Goal: Information Seeking & Learning: Compare options

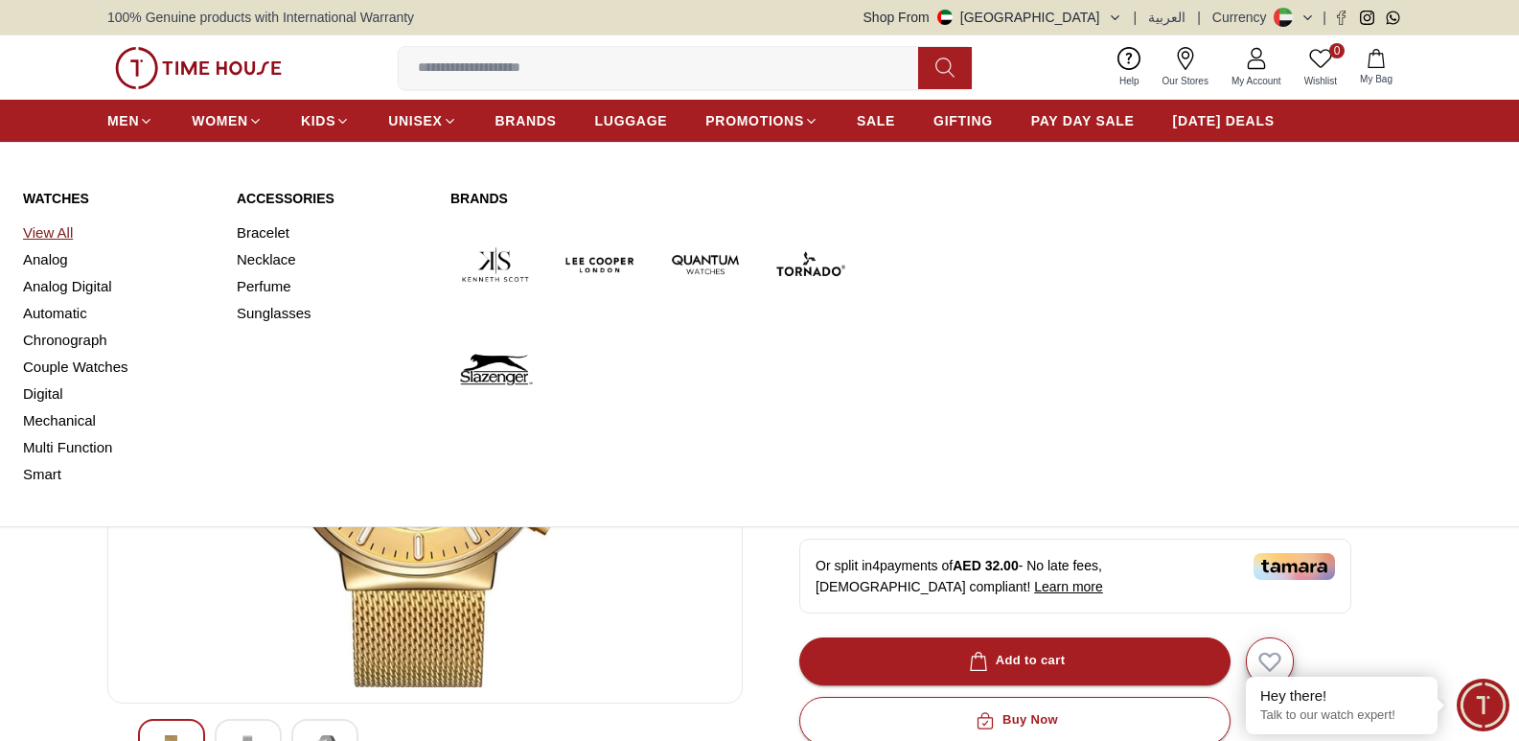
click at [57, 230] on link "View All" at bounding box center [118, 233] width 191 height 27
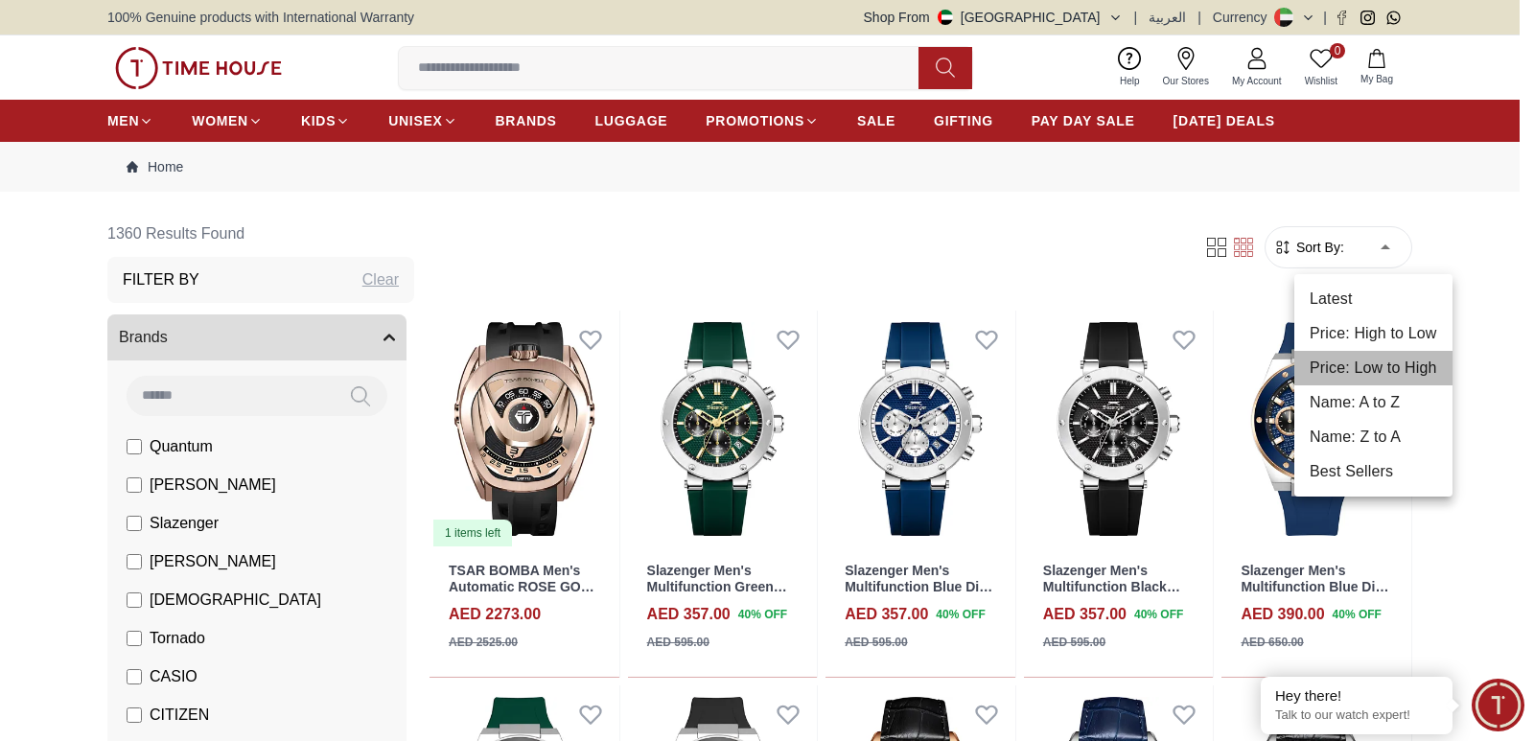
click at [1393, 365] on li "Price: Low to High" at bounding box center [1373, 368] width 158 height 35
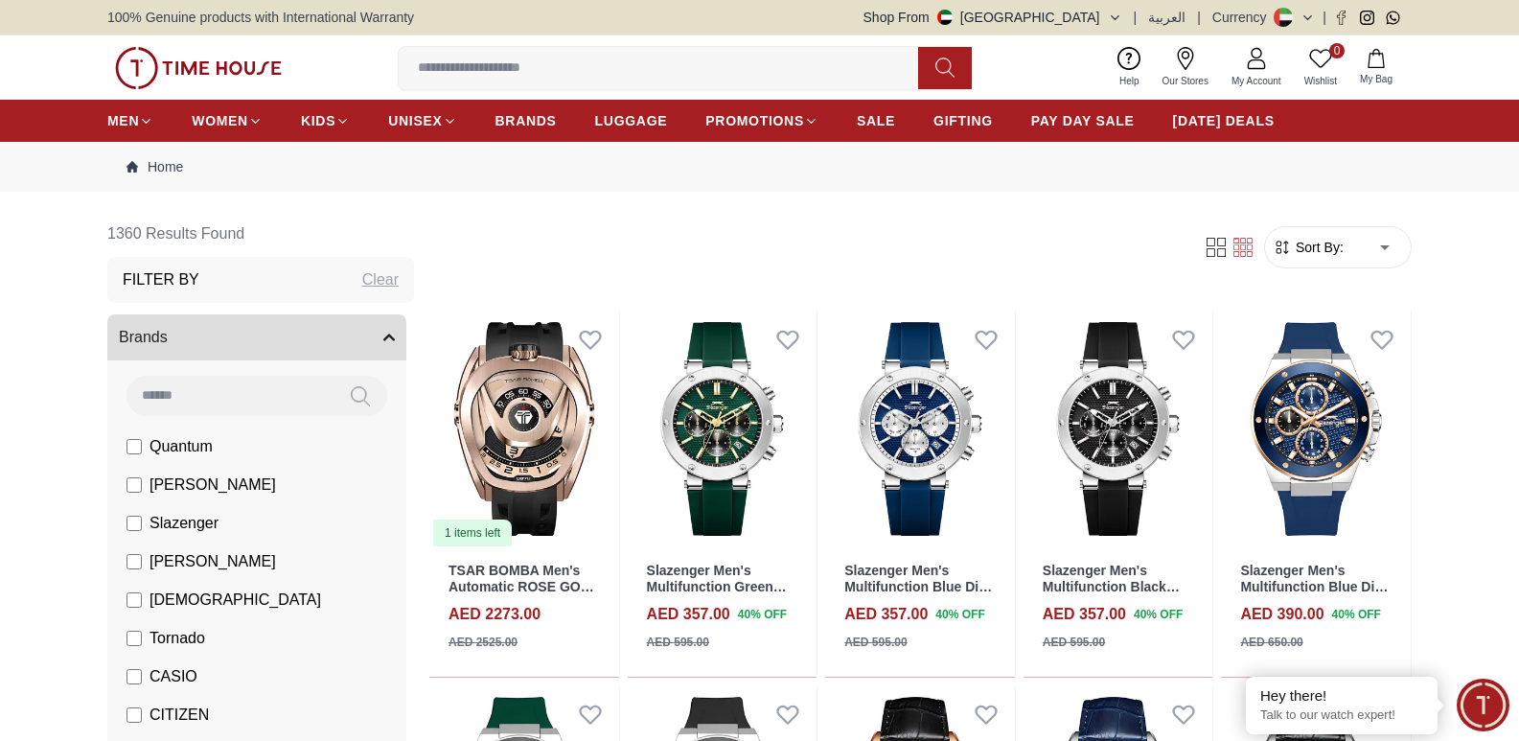
type input "*"
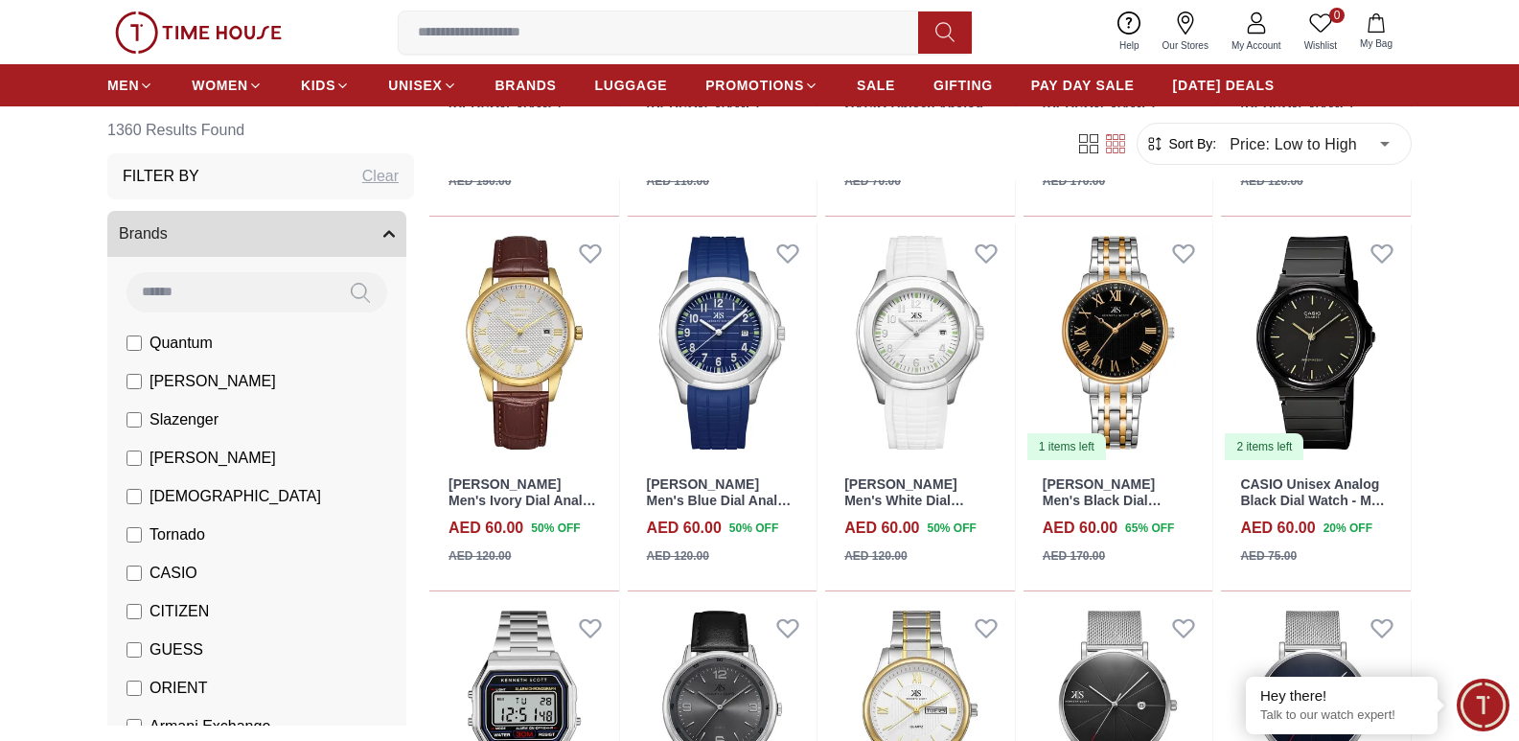
scroll to position [863, 0]
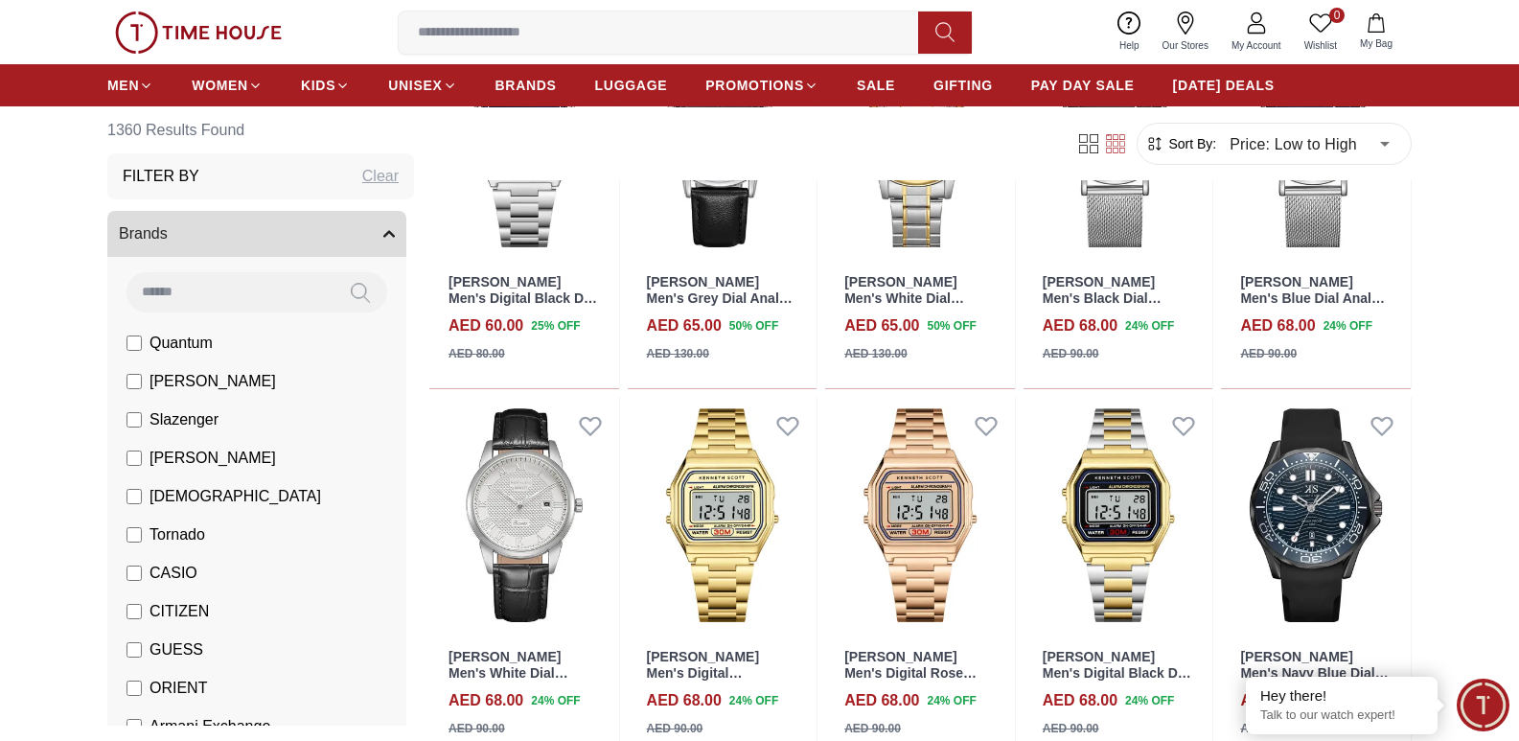
scroll to position [1534, 0]
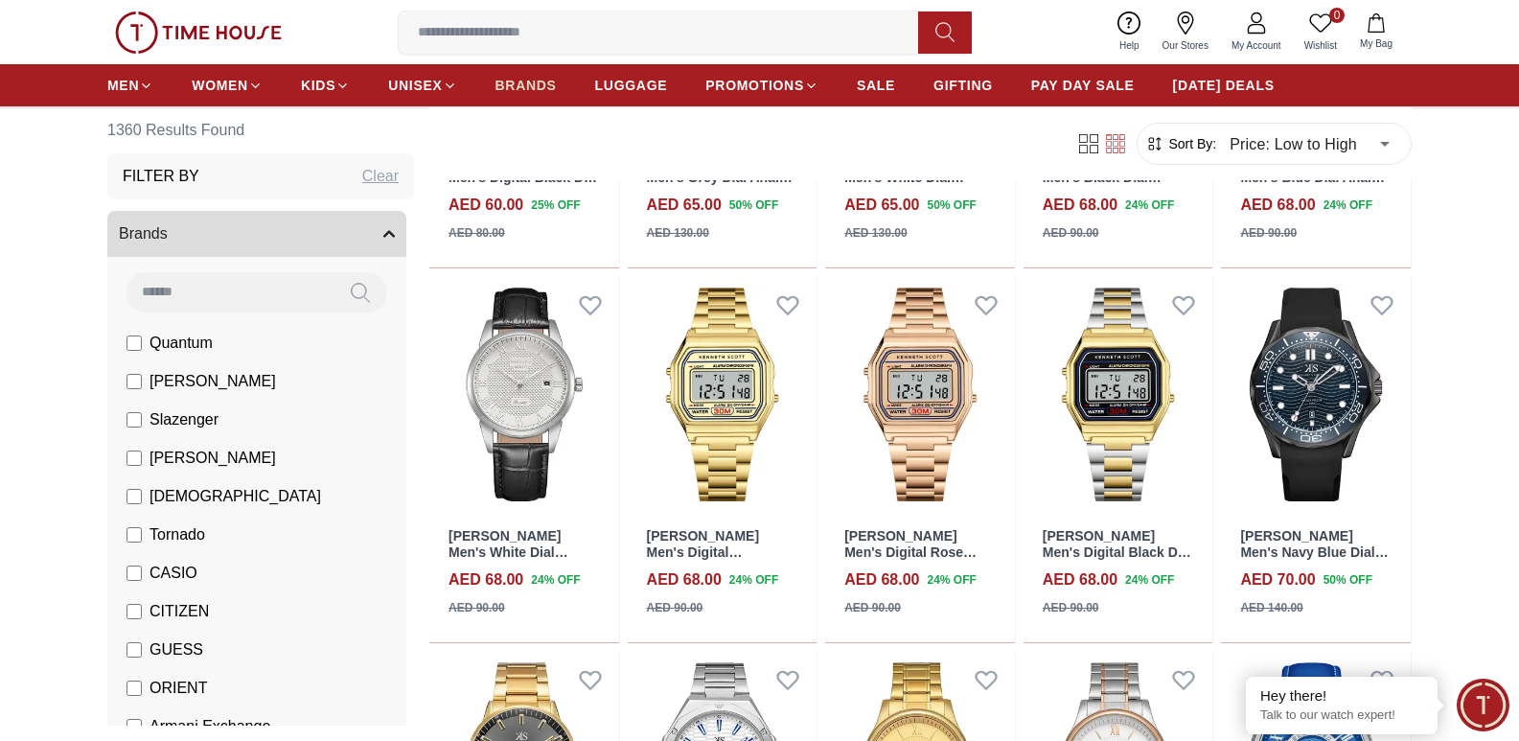
click at [506, 82] on span "BRANDS" at bounding box center [526, 85] width 61 height 19
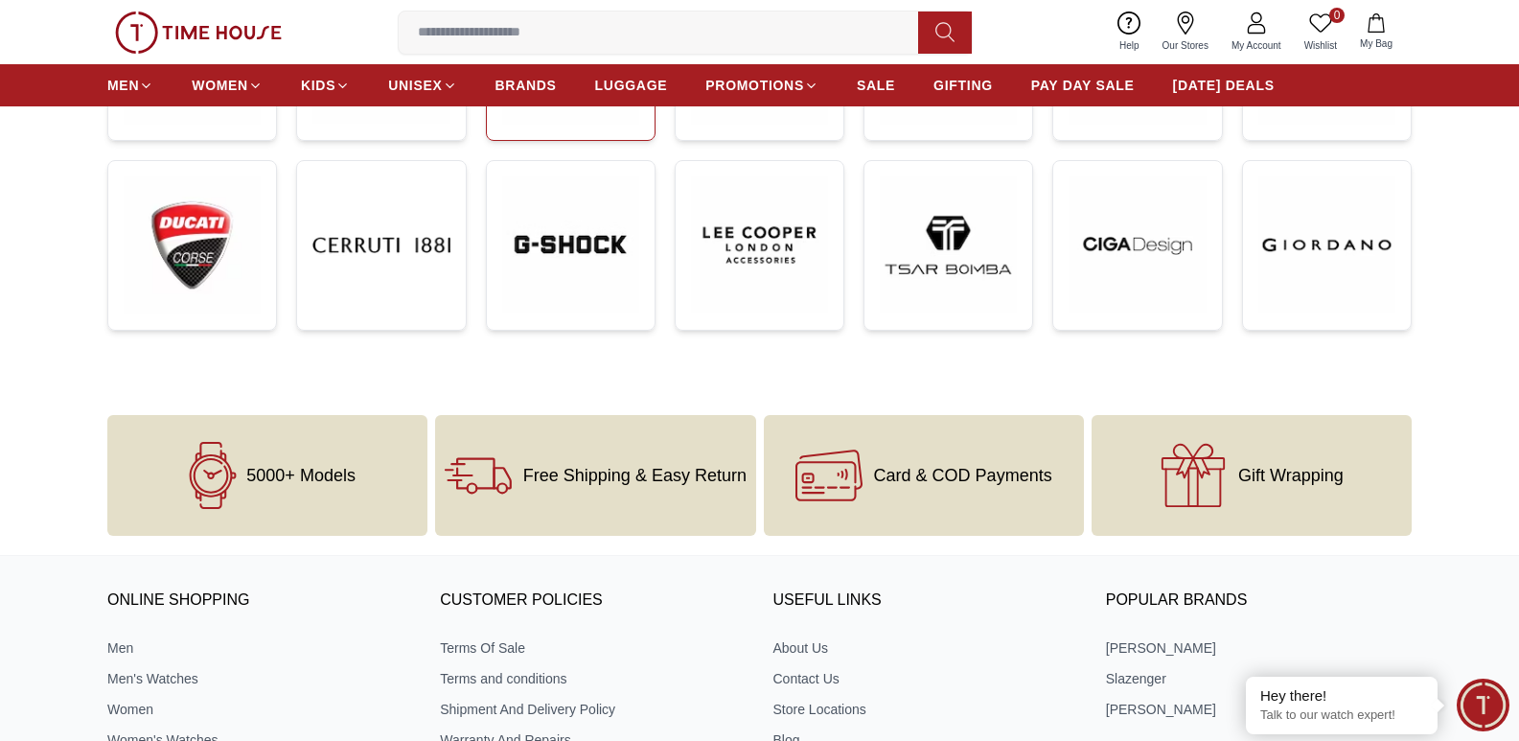
scroll to position [671, 0]
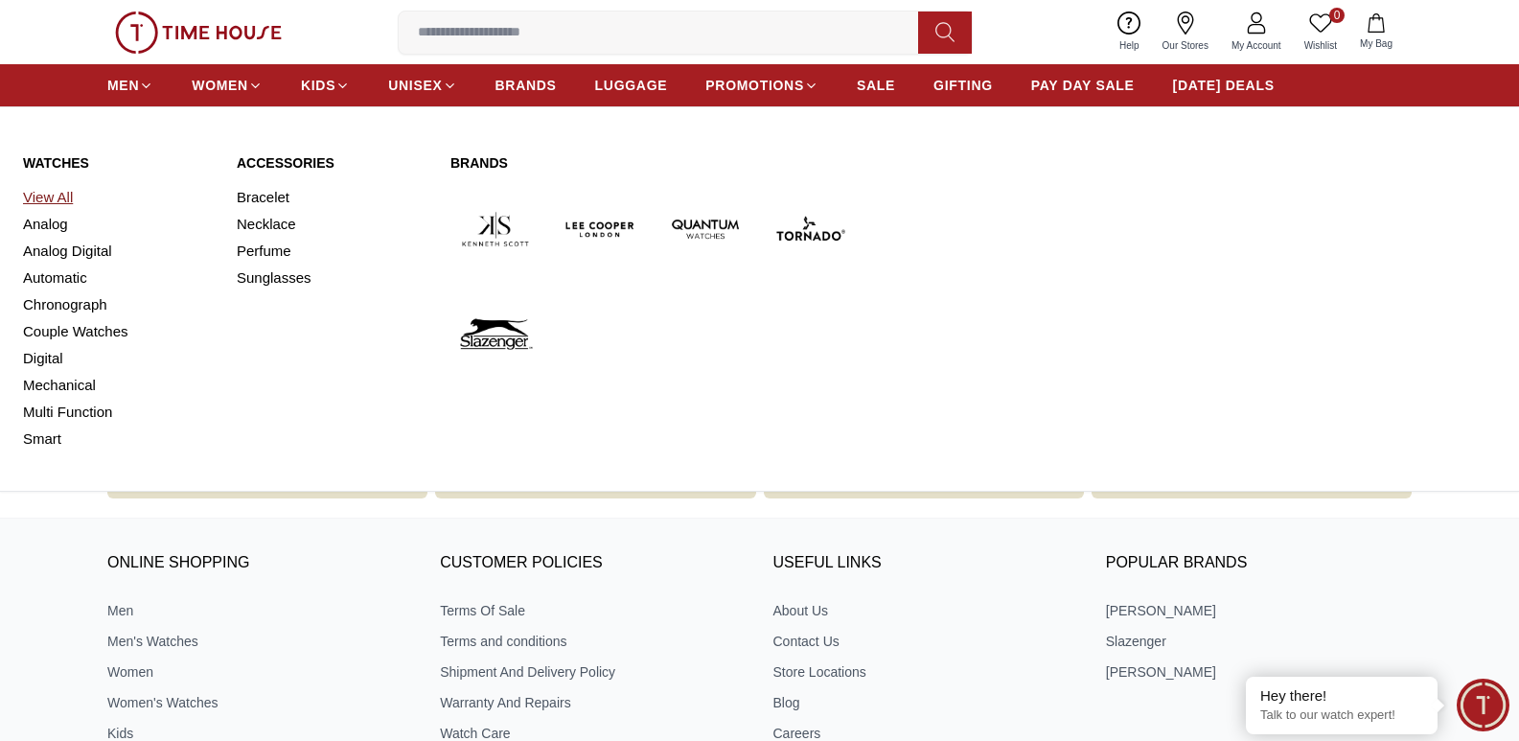
click at [58, 196] on link "View All" at bounding box center [118, 197] width 191 height 27
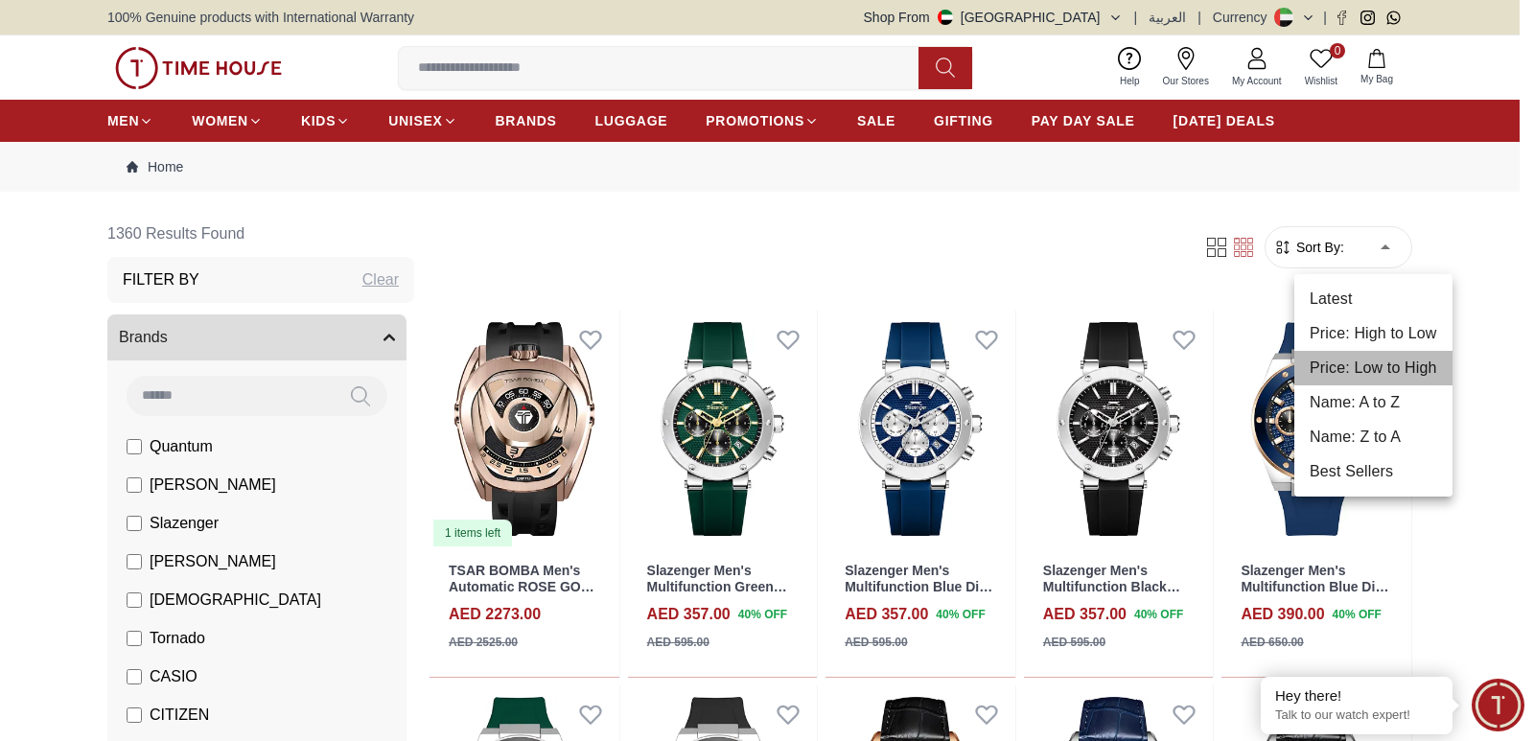
click at [1384, 369] on li "Price: Low to High" at bounding box center [1373, 368] width 158 height 35
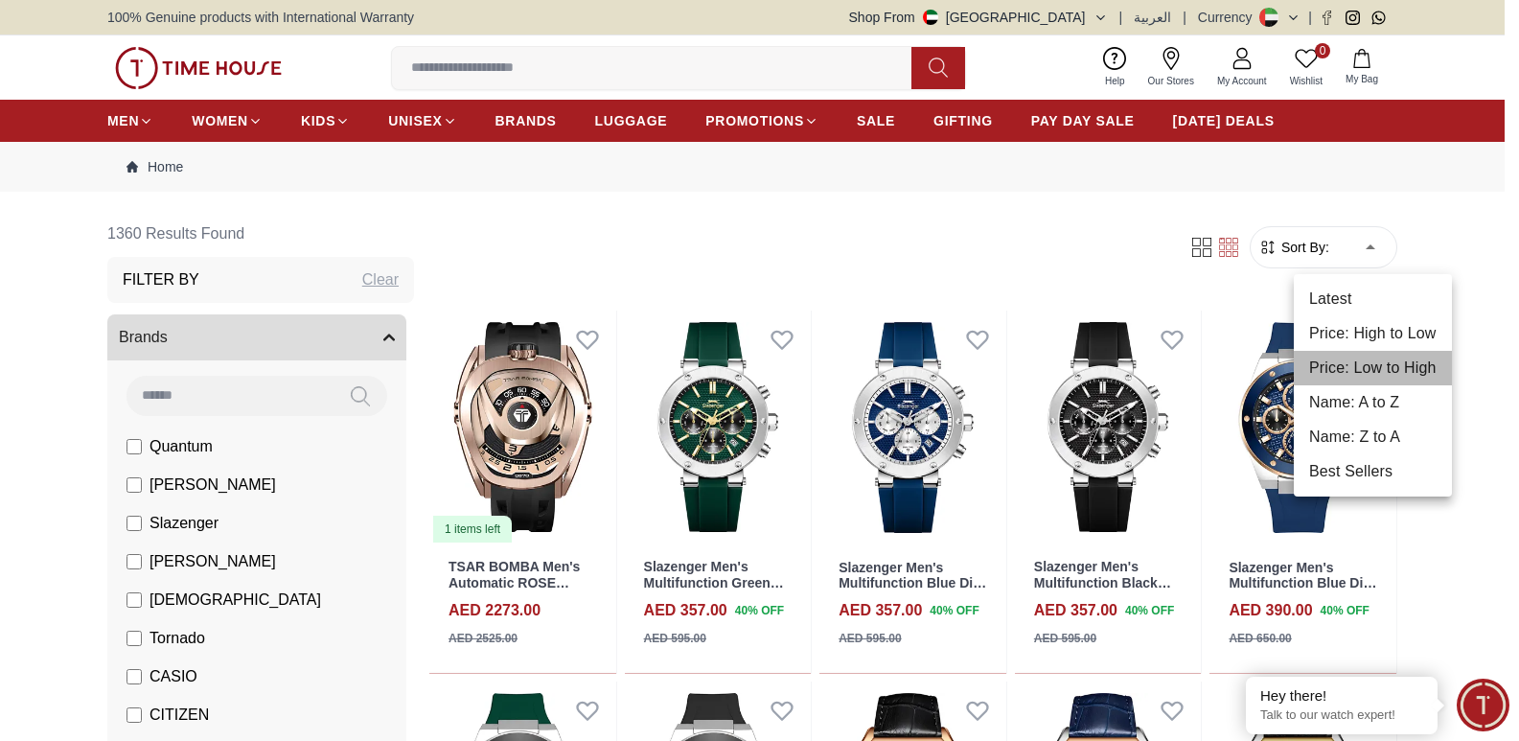
type input "*"
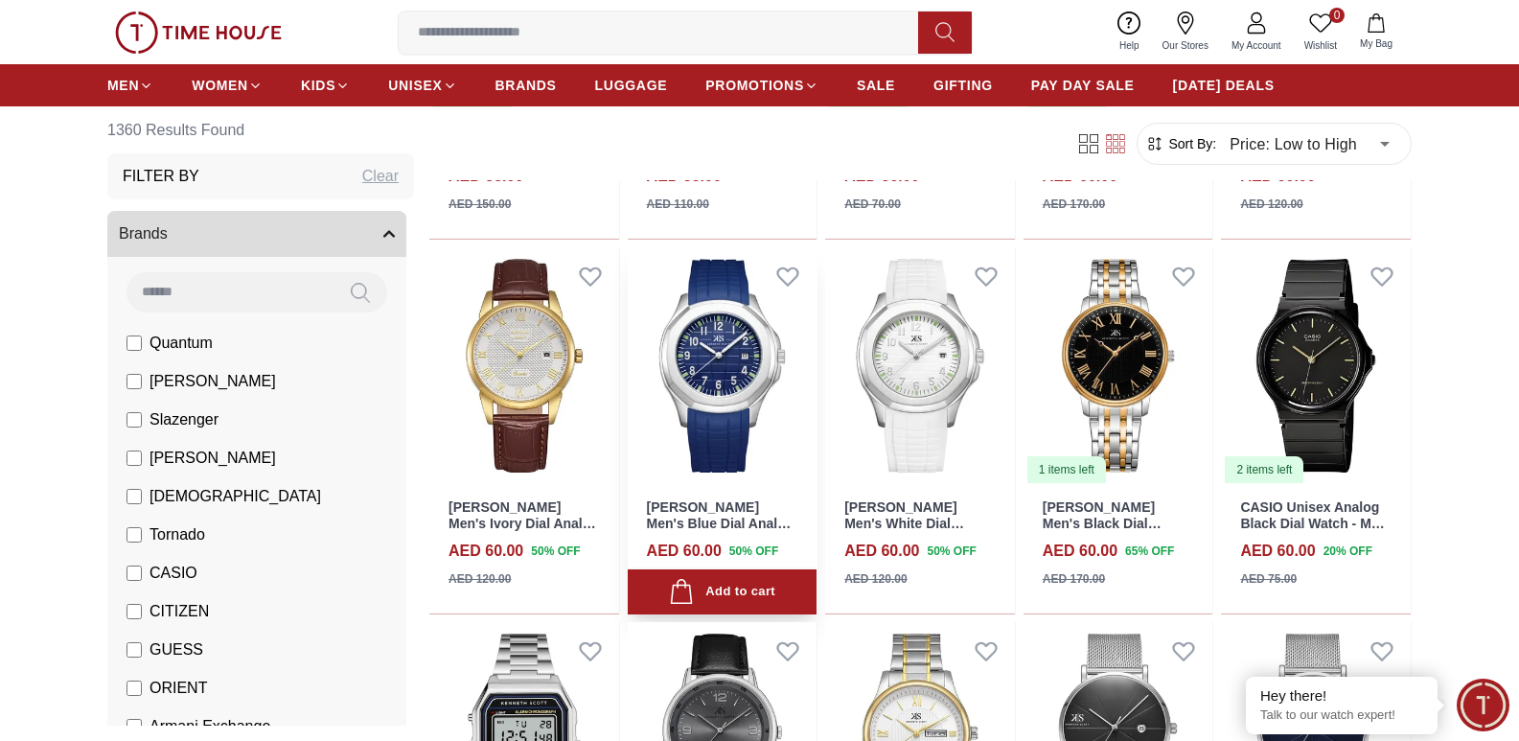
scroll to position [863, 0]
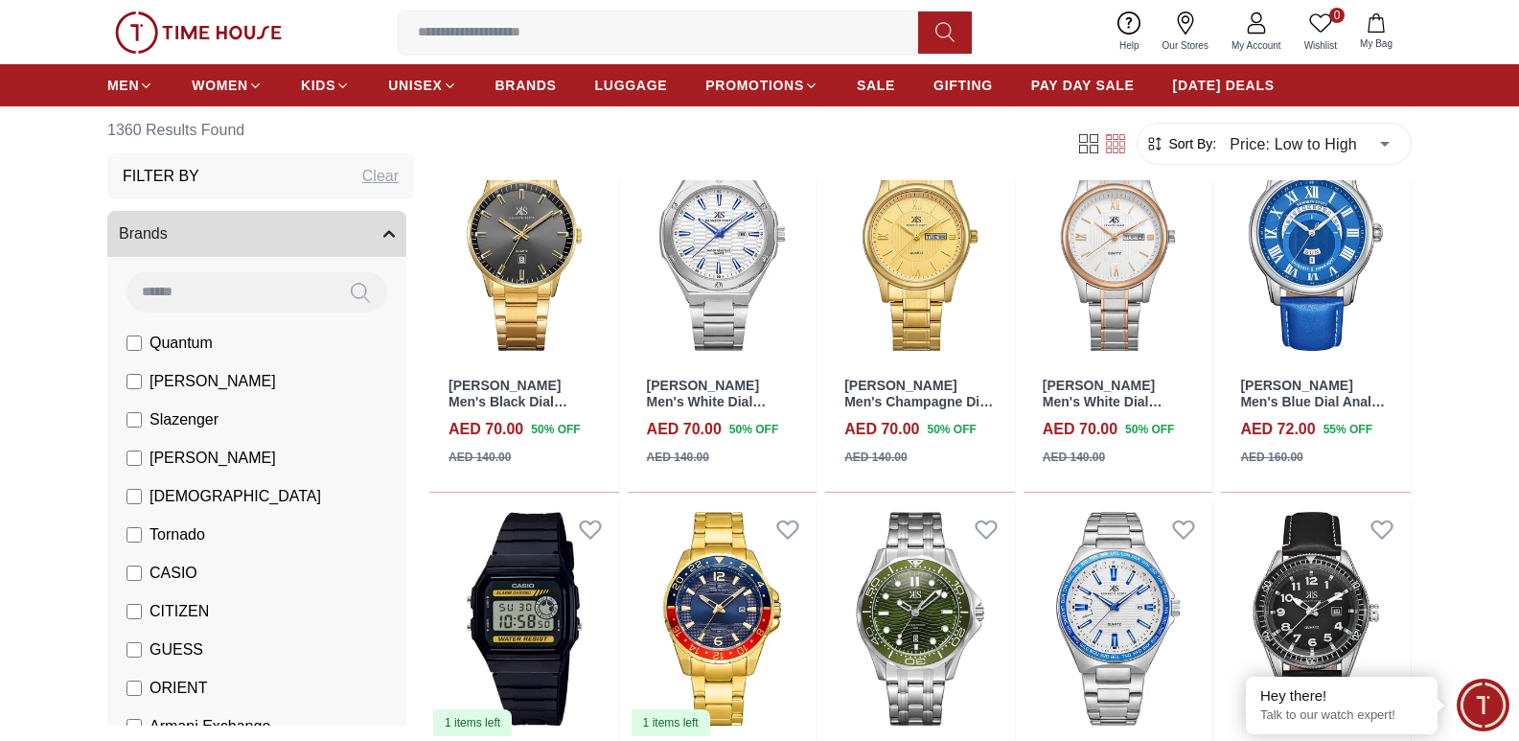
scroll to position [2109, 0]
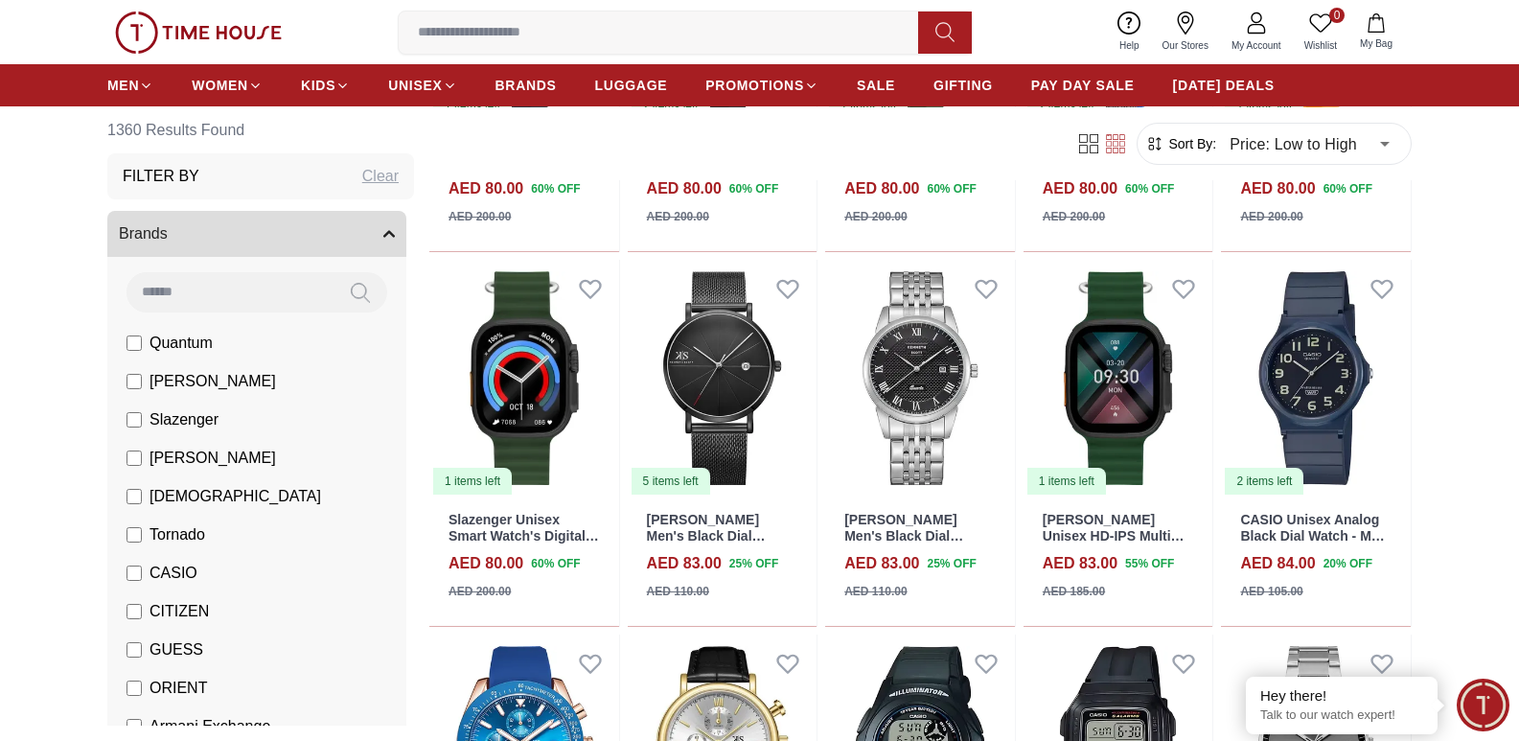
scroll to position [4217, 0]
